Goal: Task Accomplishment & Management: Complete application form

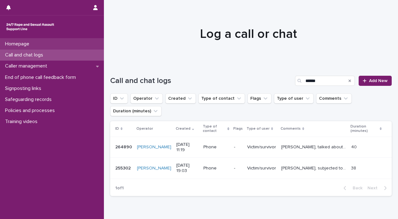
click at [43, 43] on div "Homepage" at bounding box center [52, 43] width 104 height 11
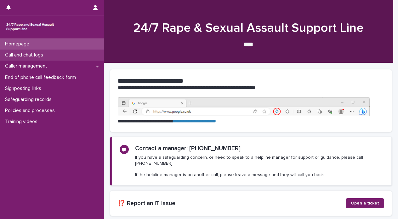
click at [42, 57] on p "Call and chat logs" at bounding box center [26, 55] width 46 height 6
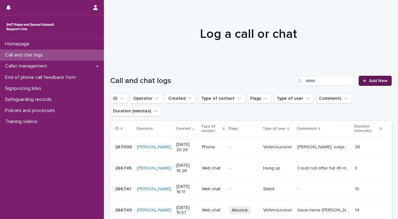
click at [369, 82] on span "Add New" at bounding box center [378, 80] width 19 height 4
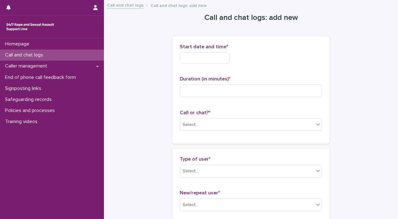
click at [209, 62] on input "text" at bounding box center [205, 57] width 50 height 11
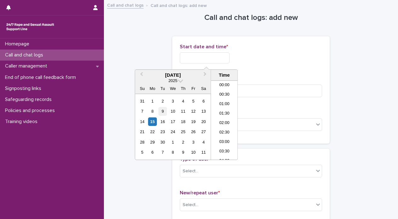
scroll to position [375, 0]
click at [153, 120] on div "15" at bounding box center [152, 121] width 9 height 9
drag, startPoint x: 202, startPoint y: 55, endPoint x: 293, endPoint y: 73, distance: 92.8
click at [293, 73] on div "**********" at bounding box center [251, 90] width 142 height 92
type input "**********"
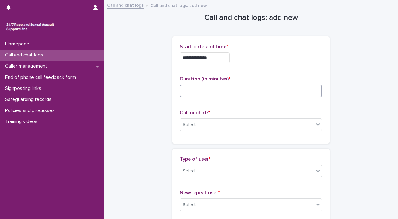
click at [271, 89] on input at bounding box center [251, 90] width 142 height 13
type input "**"
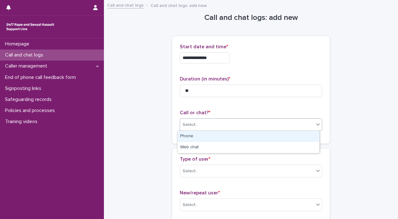
click at [314, 124] on div at bounding box center [318, 123] width 8 height 11
click at [299, 136] on div "Phone" at bounding box center [249, 136] width 142 height 11
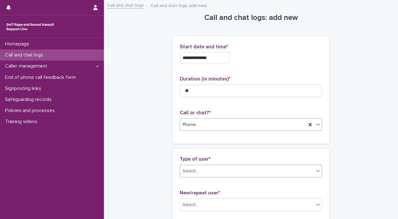
click at [311, 172] on div "Select..." at bounding box center [247, 171] width 134 height 10
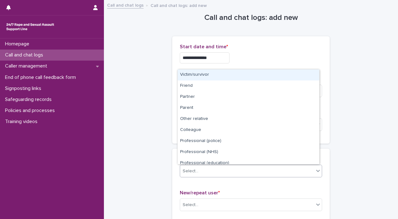
click at [283, 75] on div "Victim/survivor" at bounding box center [249, 74] width 142 height 11
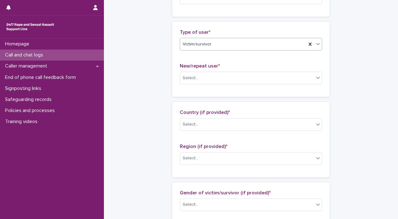
scroll to position [128, 0]
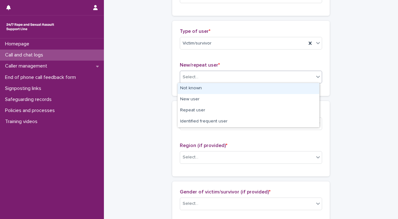
click at [316, 76] on icon at bounding box center [318, 77] width 4 height 2
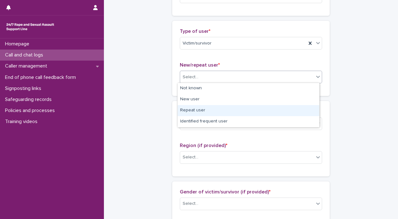
click at [305, 107] on div "Repeat user" at bounding box center [249, 110] width 142 height 11
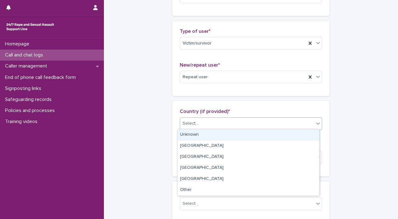
click at [316, 126] on div at bounding box center [318, 123] width 8 height 11
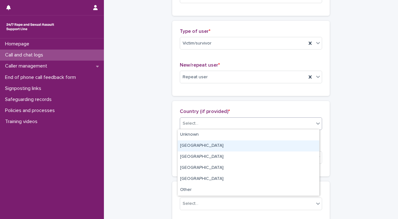
click at [301, 145] on div "[GEOGRAPHIC_DATA]" at bounding box center [249, 145] width 142 height 11
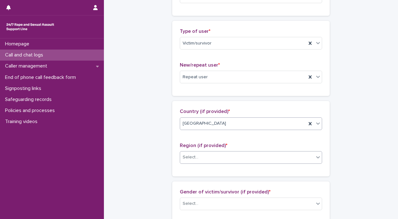
click at [314, 160] on div at bounding box center [318, 157] width 8 height 12
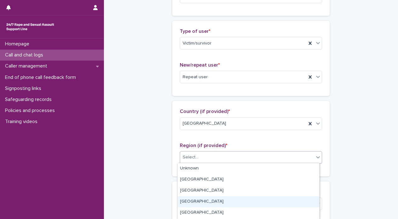
click at [309, 199] on div "[GEOGRAPHIC_DATA]" at bounding box center [249, 201] width 142 height 11
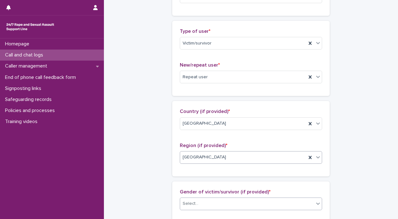
click at [315, 202] on icon at bounding box center [318, 203] width 6 height 6
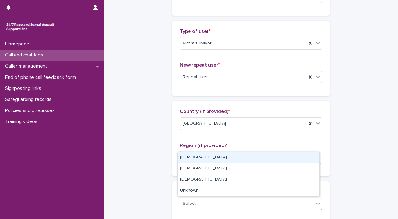
click at [278, 160] on div "[DEMOGRAPHIC_DATA]" at bounding box center [249, 157] width 142 height 11
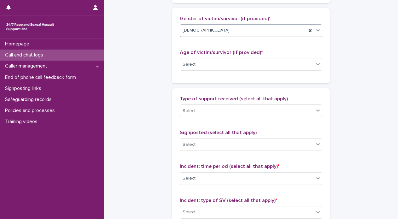
scroll to position [317, 0]
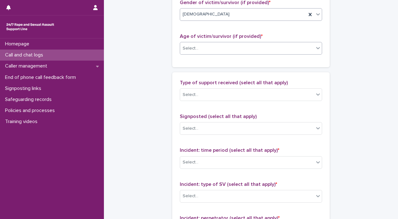
click at [316, 47] on icon at bounding box center [318, 48] width 4 height 2
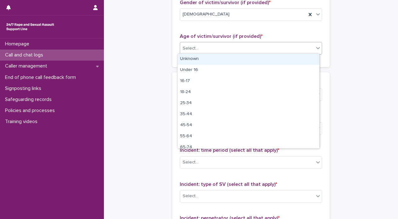
click at [308, 57] on div "Unknown" at bounding box center [249, 59] width 142 height 11
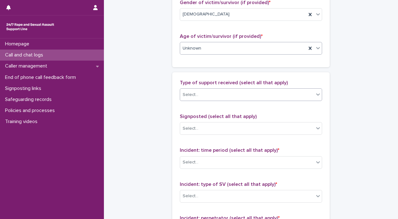
click at [315, 96] on div at bounding box center [318, 94] width 8 height 11
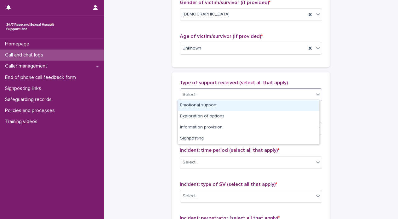
click at [305, 108] on div "Emotional support" at bounding box center [249, 105] width 142 height 11
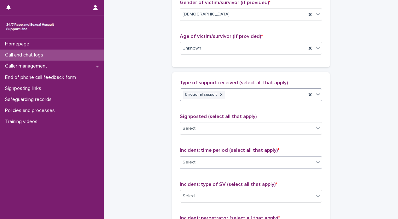
click at [314, 160] on span at bounding box center [314, 162] width 0 height 7
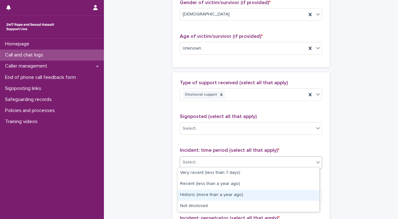
click at [299, 192] on div "Historic (more than a year ago)" at bounding box center [249, 194] width 142 height 11
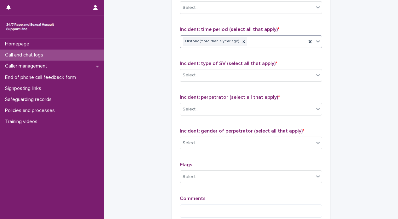
scroll to position [447, 0]
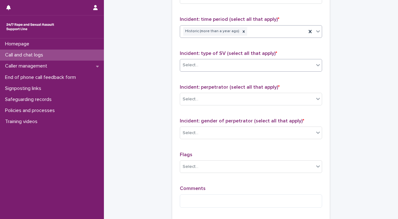
click at [303, 66] on div "Select..." at bounding box center [247, 65] width 134 height 10
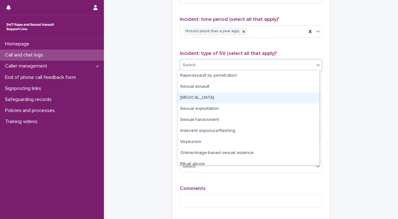
click at [291, 97] on div "[MEDICAL_DATA]" at bounding box center [249, 97] width 142 height 11
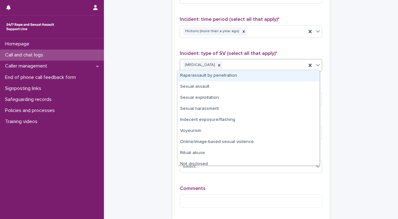
click at [315, 66] on icon at bounding box center [318, 65] width 6 height 6
click at [306, 76] on div "Rape/assault by penetration" at bounding box center [249, 75] width 142 height 11
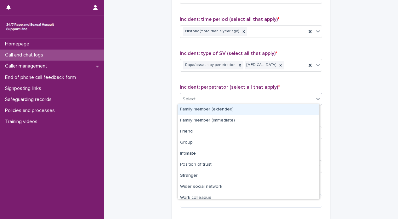
click at [316, 98] on icon at bounding box center [318, 99] width 4 height 2
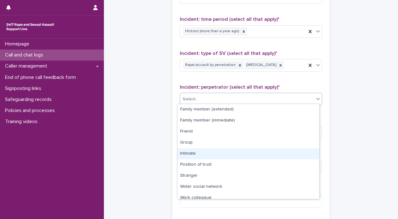
click at [307, 153] on div "Intimate" at bounding box center [249, 153] width 142 height 11
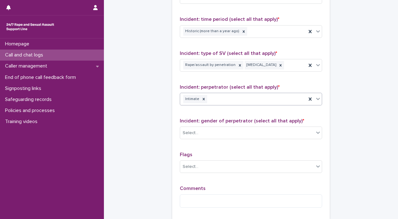
click at [317, 100] on icon at bounding box center [318, 98] width 6 height 6
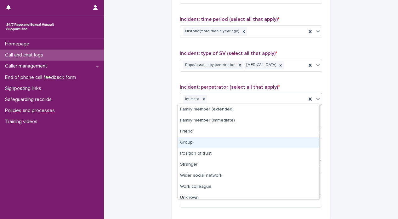
scroll to position [16, 0]
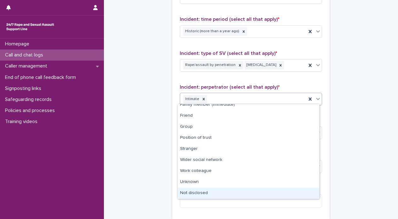
click at [296, 191] on div "Not disclosed" at bounding box center [249, 192] width 142 height 11
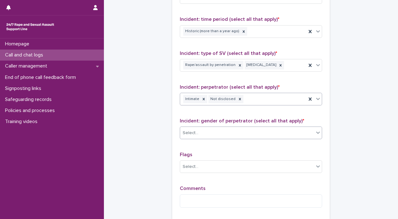
click at [316, 131] on icon at bounding box center [318, 132] width 4 height 2
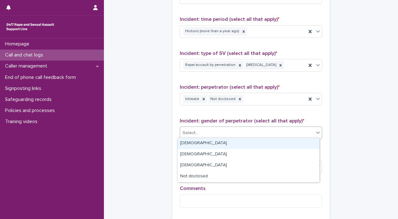
click at [303, 146] on div "[DEMOGRAPHIC_DATA]" at bounding box center [249, 143] width 142 height 11
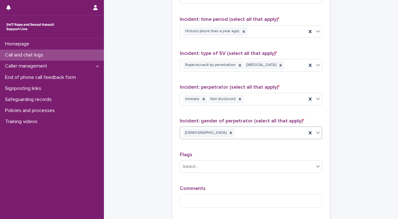
click at [314, 134] on div at bounding box center [318, 132] width 8 height 11
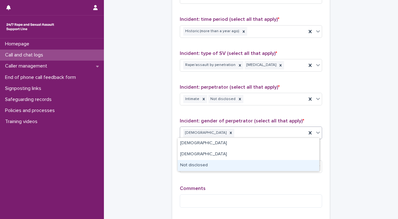
click at [284, 165] on div "Not disclosed" at bounding box center [249, 165] width 142 height 11
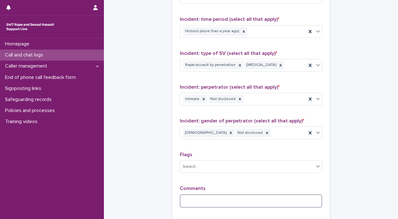
click at [270, 202] on textarea at bounding box center [251, 201] width 142 height 14
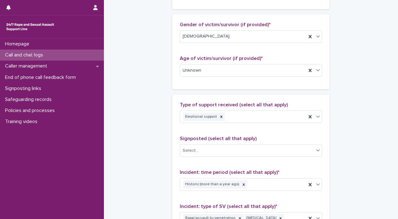
scroll to position [522, 0]
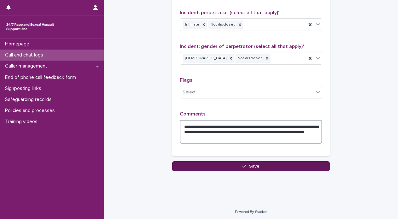
type textarea "**********"
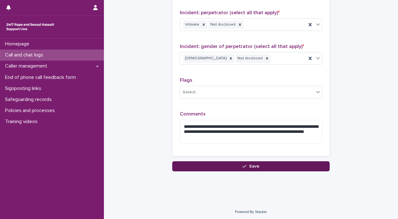
click at [271, 163] on button "Save" at bounding box center [251, 166] width 158 height 10
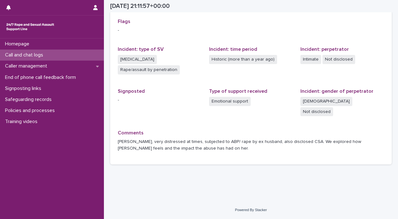
scroll to position [133, 0]
